Goal: Transaction & Acquisition: Book appointment/travel/reservation

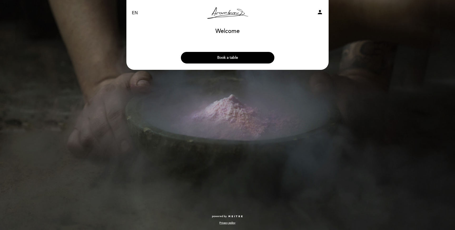
click at [238, 58] on button "Book a table" at bounding box center [228, 58] width 94 height 12
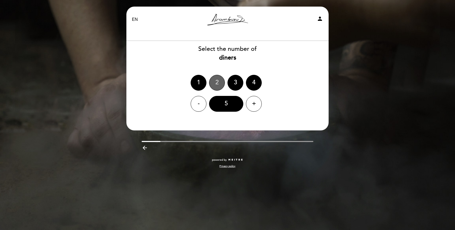
click at [216, 84] on div "2" at bounding box center [217, 83] width 16 height 16
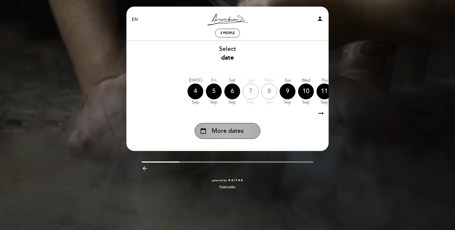
click at [235, 130] on span "More dates" at bounding box center [228, 131] width 32 height 9
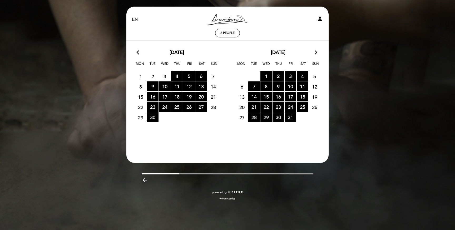
click at [317, 51] on icon "arrow_forward_ios" at bounding box center [316, 52] width 5 height 7
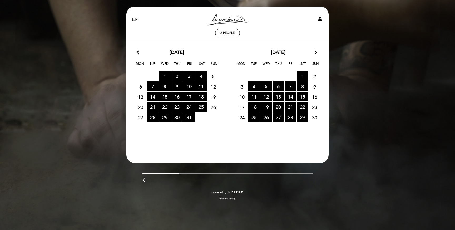
click at [317, 51] on icon "arrow_forward_ios" at bounding box center [316, 52] width 5 height 7
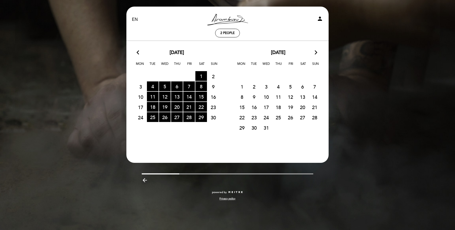
click at [317, 51] on icon "arrow_forward_ios" at bounding box center [316, 52] width 5 height 7
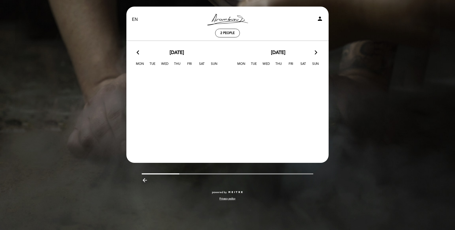
click at [139, 53] on icon "arrow_back_ios" at bounding box center [139, 52] width 5 height 7
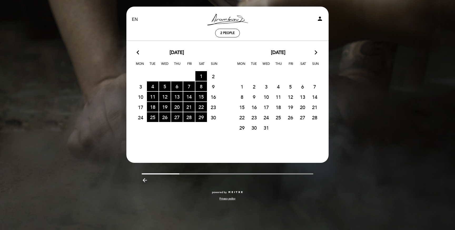
click at [259, 94] on span "9" at bounding box center [254, 97] width 12 height 10
drag, startPoint x: 258, startPoint y: 87, endPoint x: 238, endPoint y: 88, distance: 19.8
click at [258, 87] on span "2" at bounding box center [254, 87] width 12 height 10
click at [212, 119] on span "30" at bounding box center [214, 118] width 12 height 10
click at [346, 83] on div "EN ES PT [PERSON_NAME] Resto person 2 people Welcome Welcome, Change user Book …" at bounding box center [227, 115] width 455 height 230
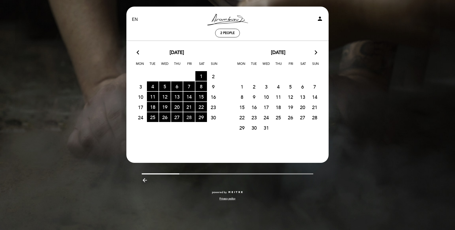
click at [192, 116] on span "28 RESERVATIONS AVAILABLE" at bounding box center [189, 117] width 12 height 10
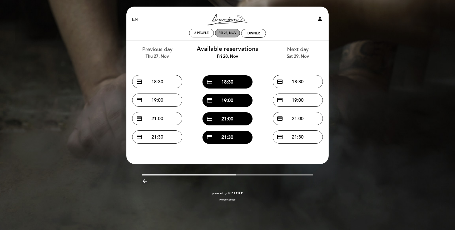
click at [228, 31] on div "Fri 28, Nov" at bounding box center [227, 33] width 25 height 9
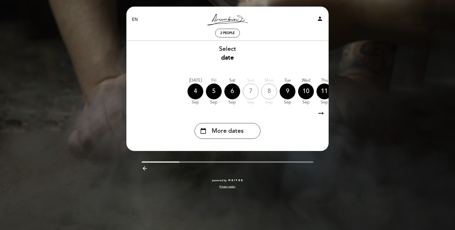
click at [341, 101] on div "EN ES PT [PERSON_NAME] Resto person 2 people Welcome Welcome, Change user Book …" at bounding box center [227, 115] width 455 height 230
click at [319, 118] on icon "arrow_right_alt" at bounding box center [321, 113] width 8 height 11
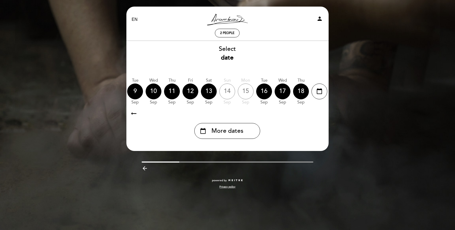
scroll to position [0, 154]
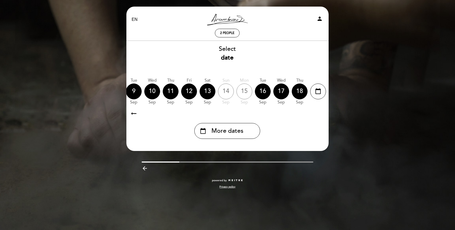
click at [320, 116] on icon "arrow_right_alt" at bounding box center [321, 113] width 8 height 11
click at [281, 91] on div "17" at bounding box center [282, 92] width 16 height 16
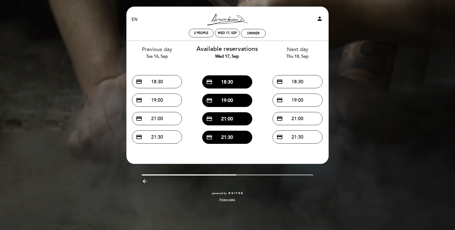
click at [341, 113] on div "EN ES PT [PERSON_NAME] Resto person 2 people Wed 17, Sep Dinner Welcome Welcome…" at bounding box center [227, 115] width 455 height 230
